Goal: Information Seeking & Learning: Learn about a topic

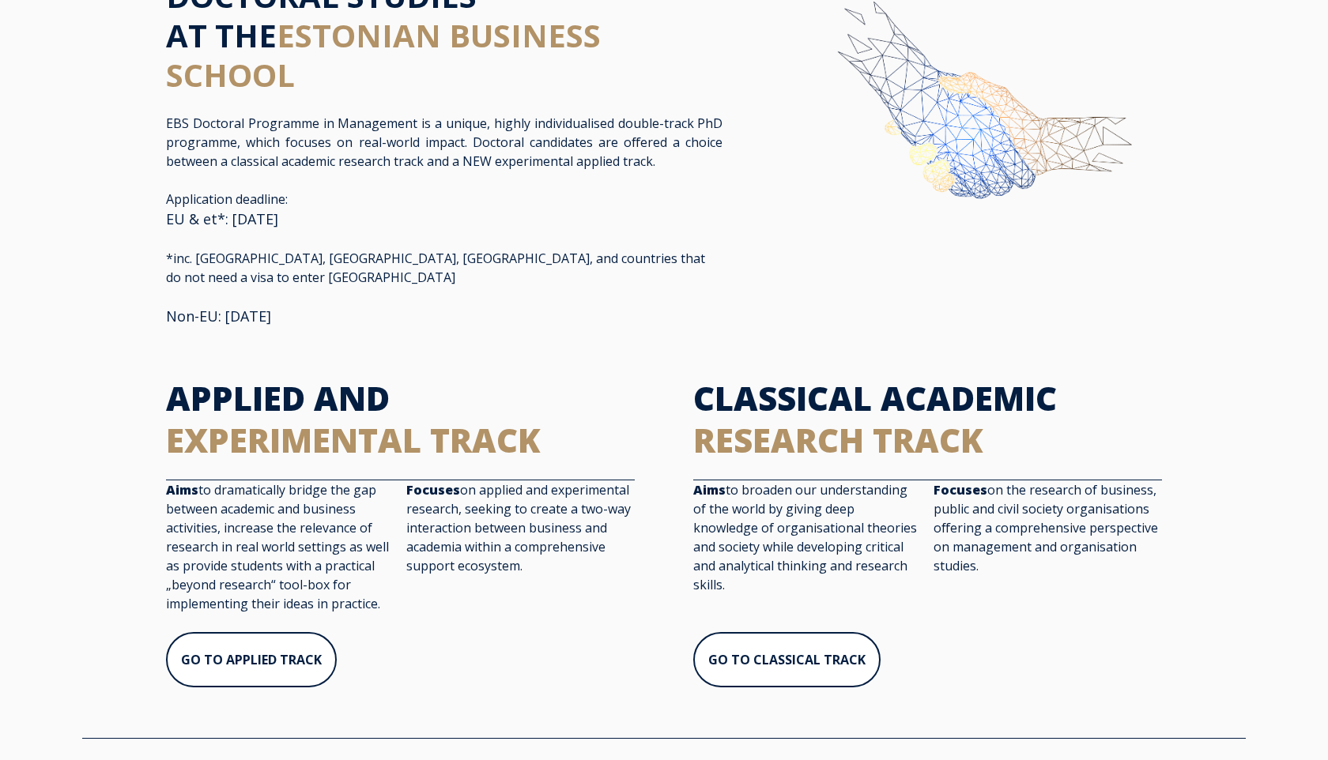
scroll to position [100, 0]
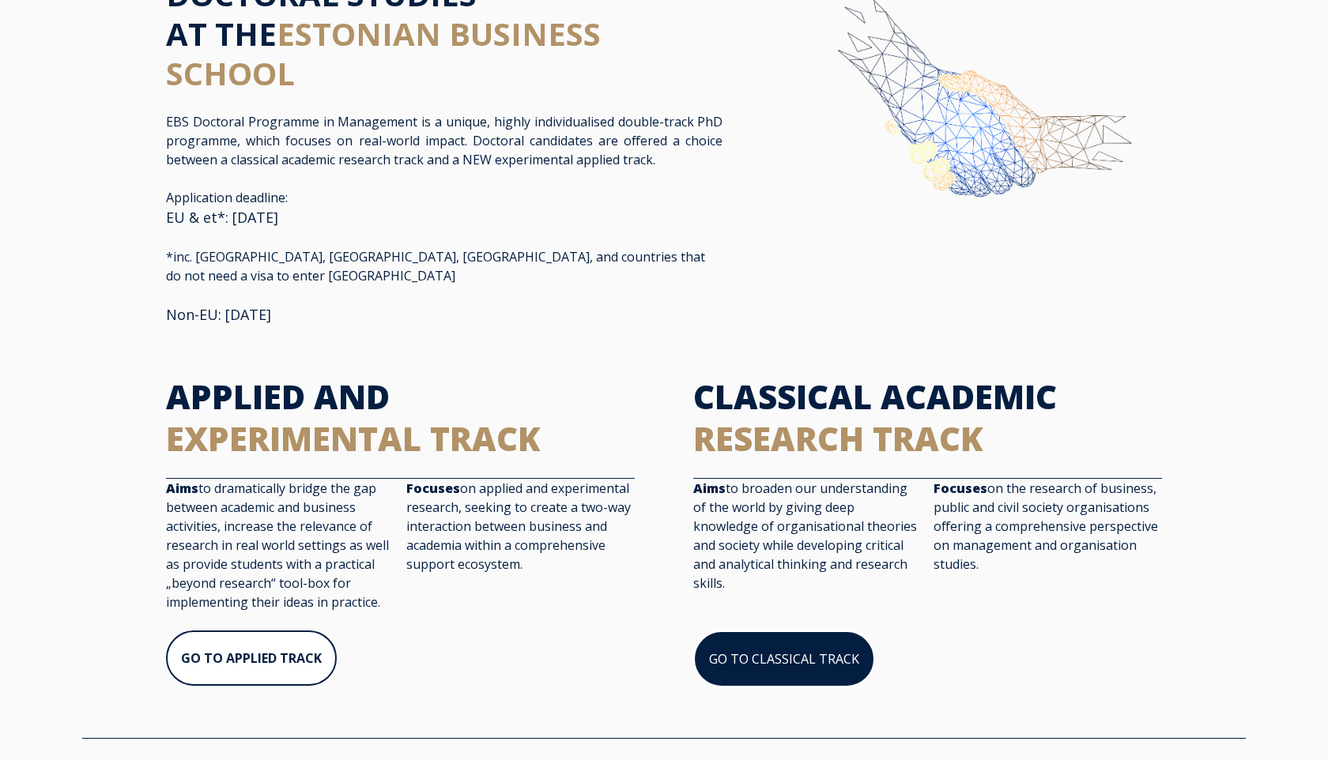
click at [796, 651] on link "GO TO CLASSICAL TRACK" at bounding box center [784, 659] width 182 height 57
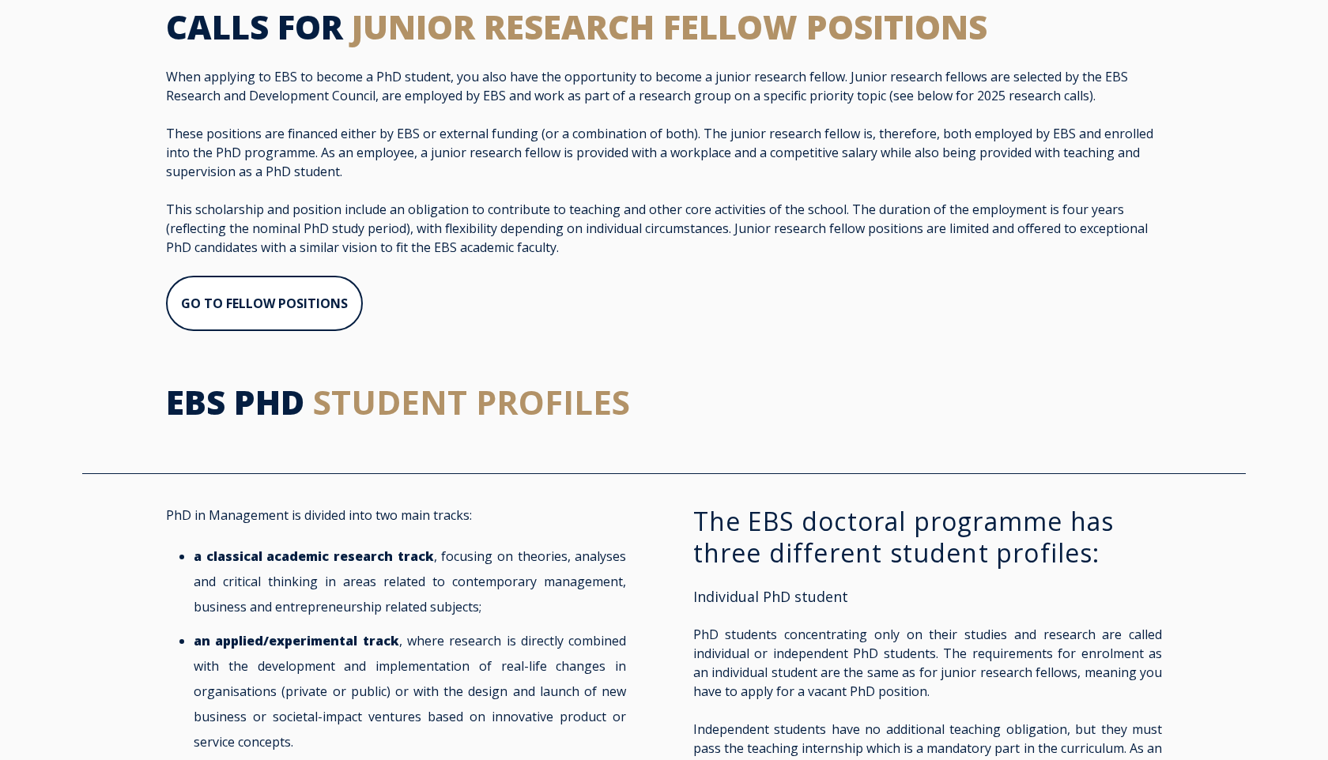
scroll to position [870, 0]
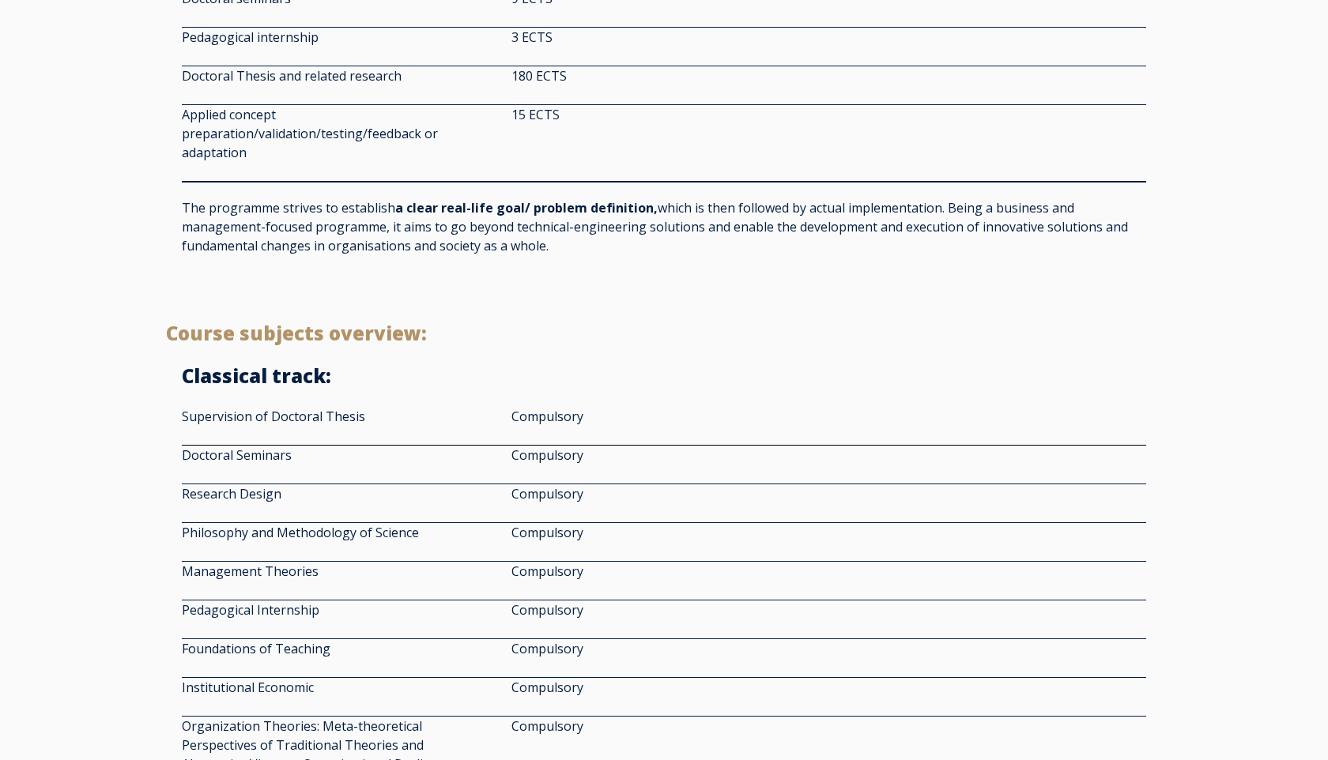
scroll to position [1501, 0]
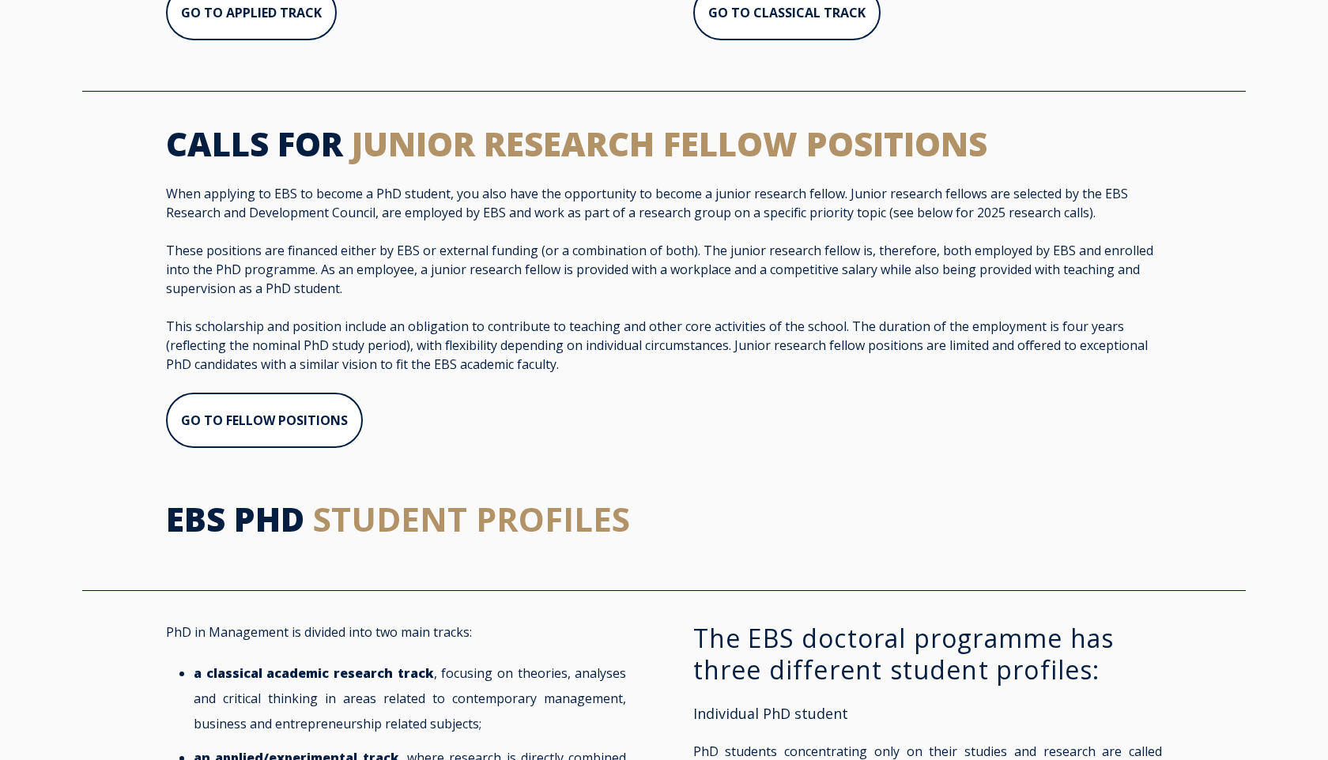
scroll to position [745, 0]
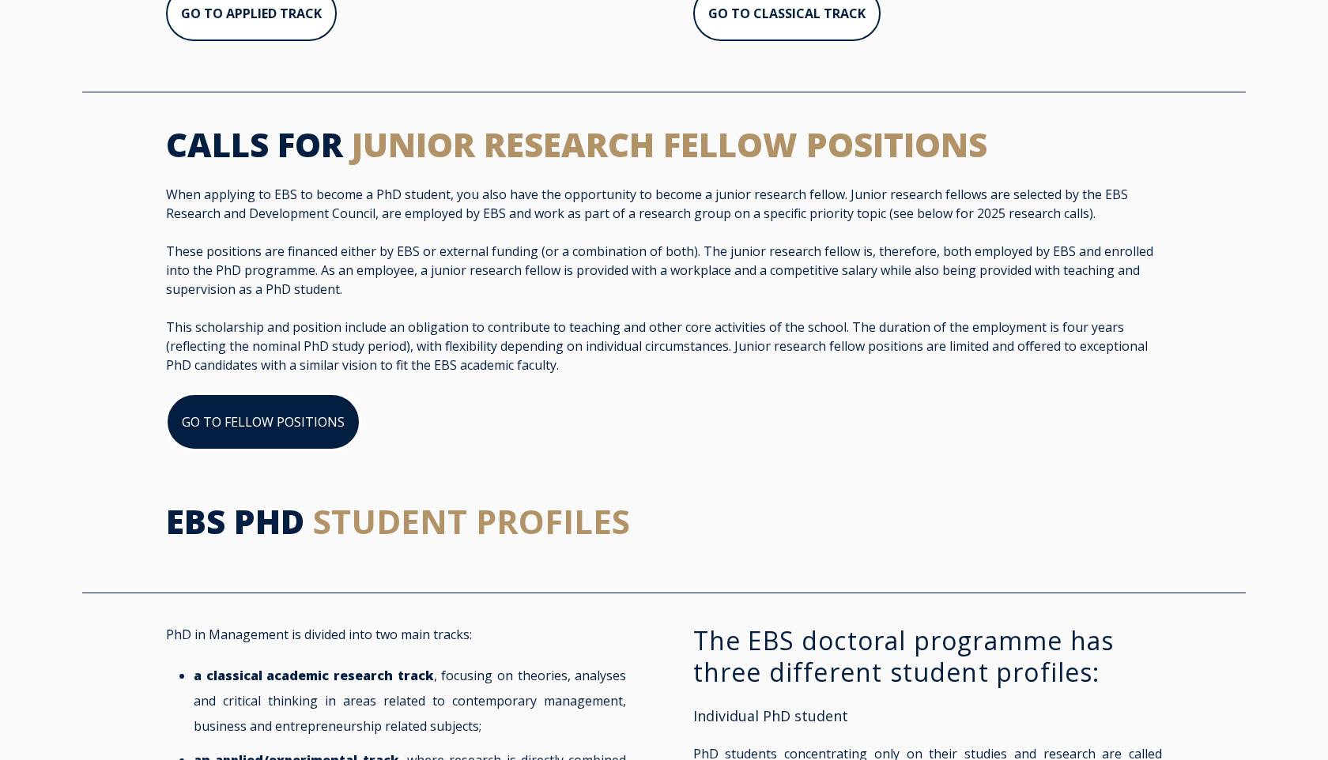
click at [274, 416] on link "GO TO FELLOW POSITIONS" at bounding box center [263, 422] width 194 height 57
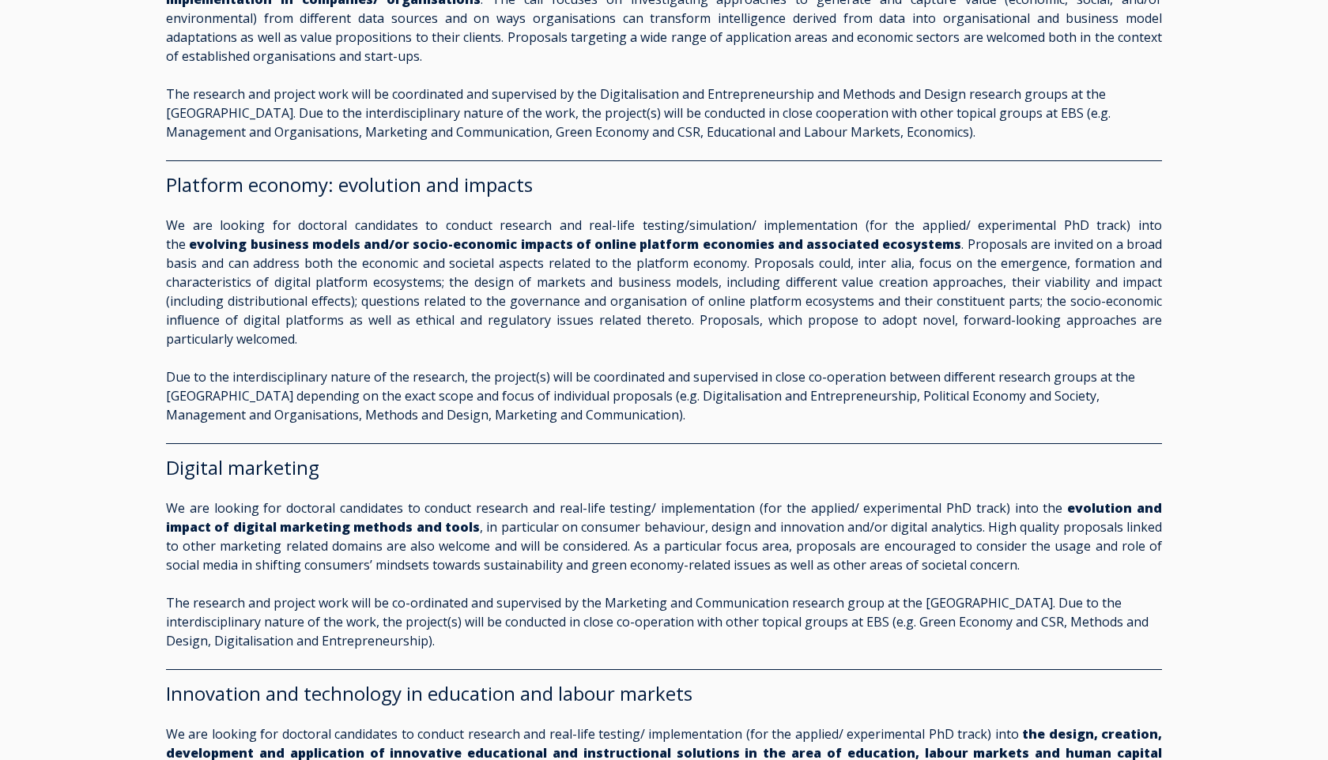
scroll to position [1883, 0]
